Goal: Task Accomplishment & Management: Use online tool/utility

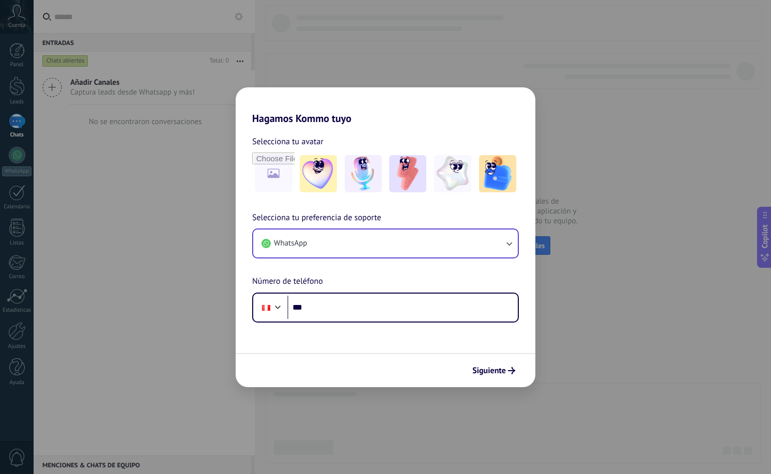
click at [509, 243] on icon "button" at bounding box center [509, 243] width 10 height 10
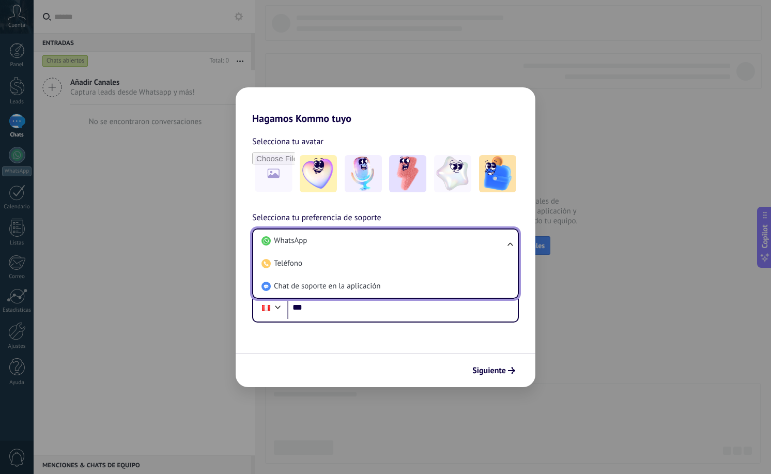
click at [490, 213] on div "Selecciona tu preferencia de soporte WhatsApp WhatsApp Teléfono Chat de soporte…" at bounding box center [386, 266] width 300 height 111
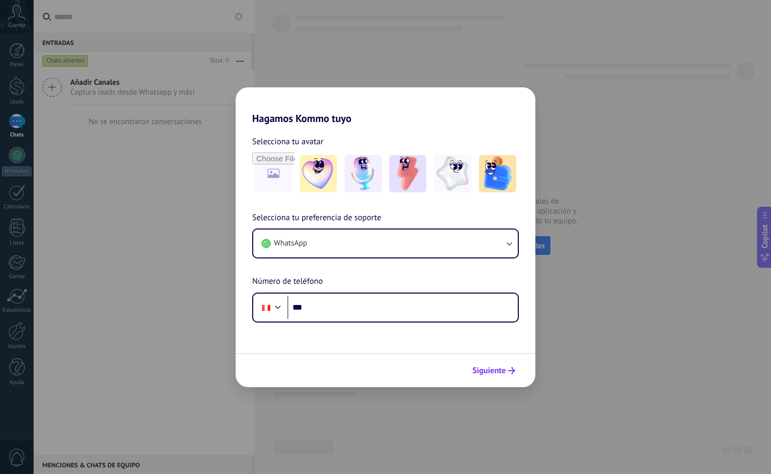
click at [493, 369] on span "Siguiente" at bounding box center [489, 370] width 34 height 7
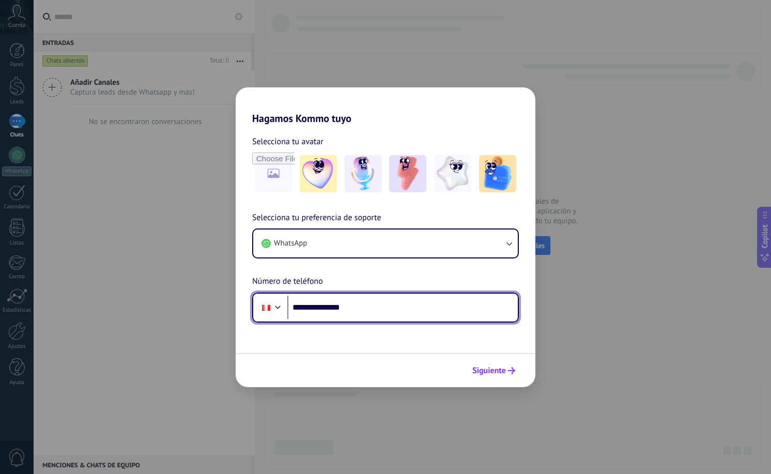
type input "**********"
click at [499, 371] on span "Siguiente" at bounding box center [489, 370] width 34 height 7
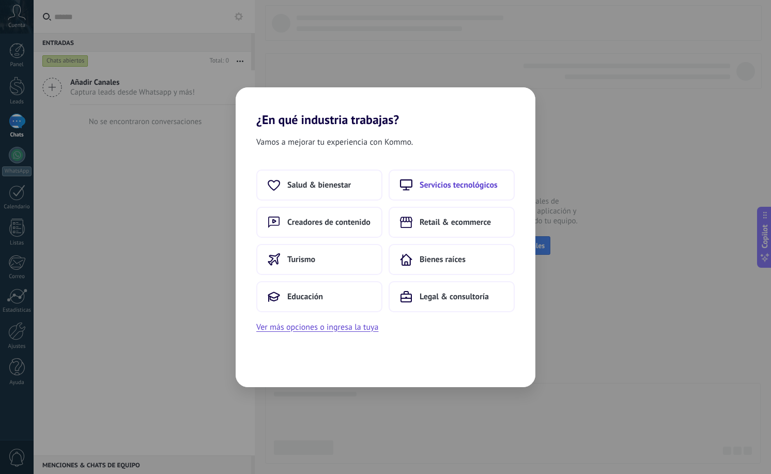
click at [447, 187] on span "Servicios tecnológicos" at bounding box center [459, 185] width 78 height 10
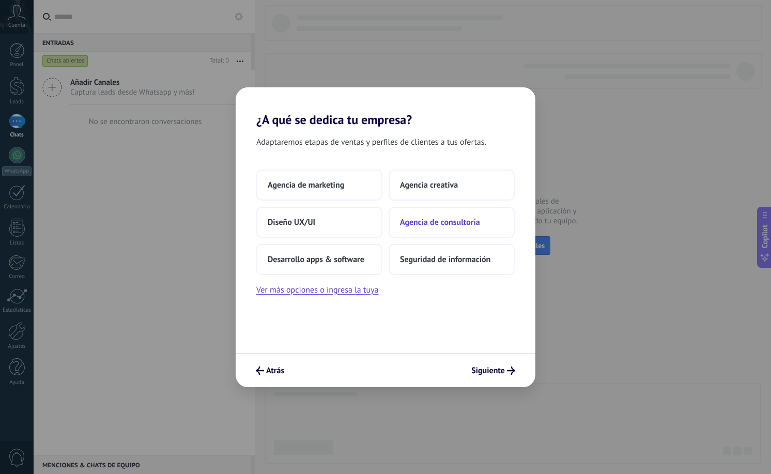
click at [434, 226] on span "Agencia de consultoría" at bounding box center [440, 222] width 80 height 10
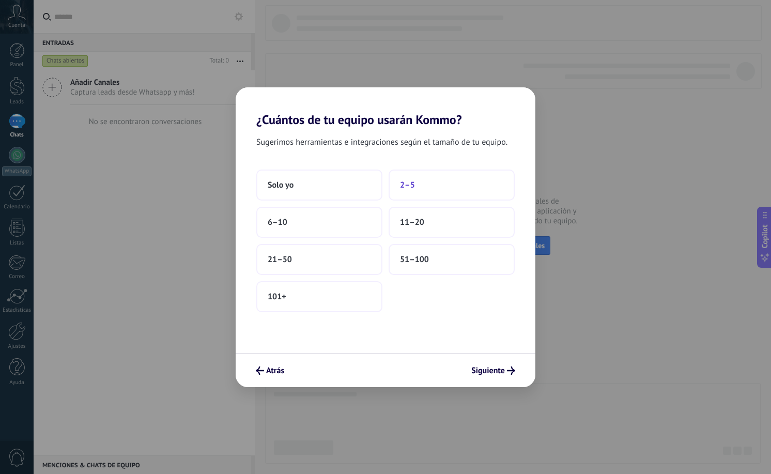
click at [413, 185] on span "2–5" at bounding box center [407, 185] width 15 height 10
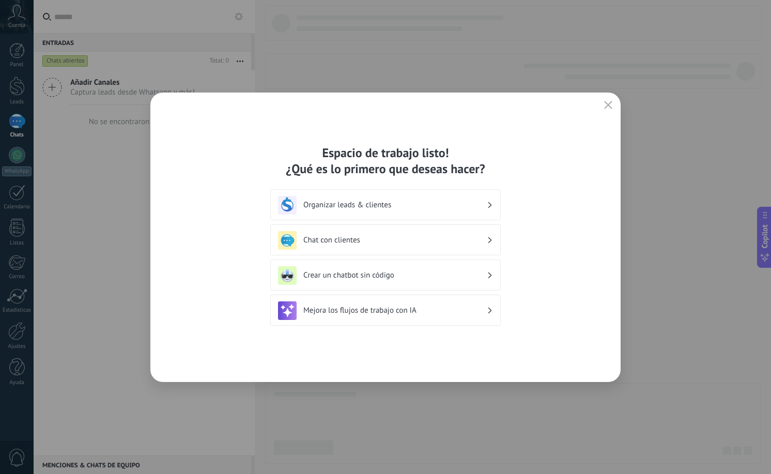
click at [334, 242] on h3 "Chat con clientes" at bounding box center [394, 240] width 183 height 10
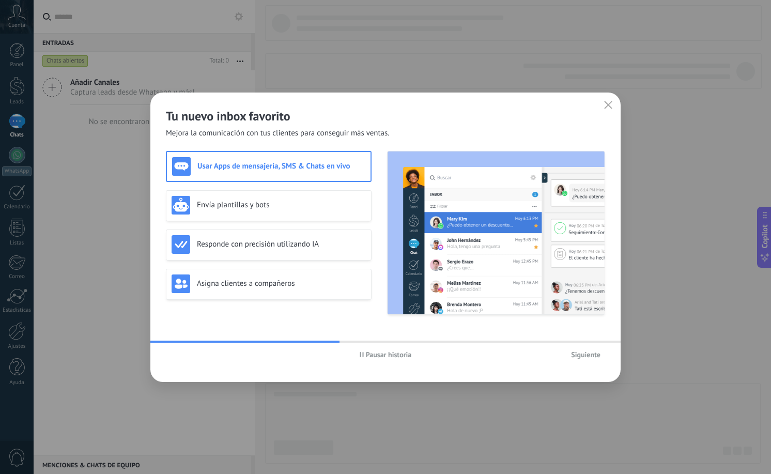
click at [240, 171] on h3 "Usar Apps de mensajería, SMS & Chats en vivo" at bounding box center [281, 166] width 168 height 10
click at [590, 354] on span "Siguiente" at bounding box center [585, 354] width 29 height 7
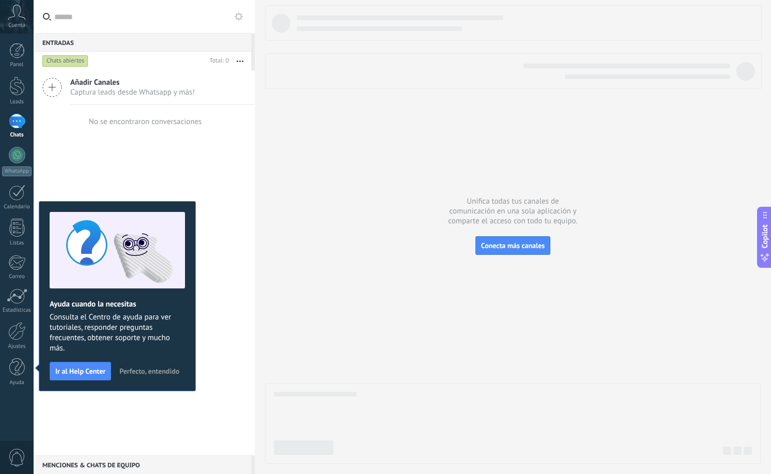
click at [69, 152] on div "Añadir Canales Captura leads desde Whatsapp y más! No se encontraron conversaci…" at bounding box center [144, 262] width 221 height 385
click at [73, 374] on span "Ir al Help Center" at bounding box center [80, 370] width 50 height 7
